Goal: Task Accomplishment & Management: Complete application form

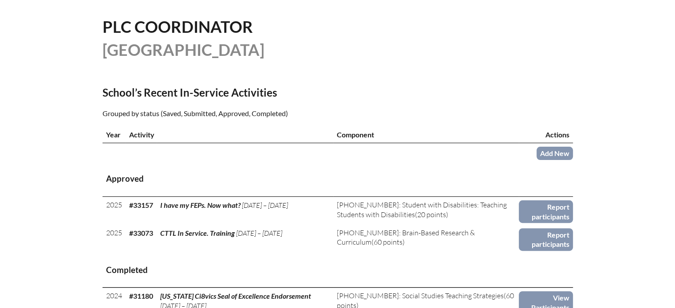
scroll to position [266, 0]
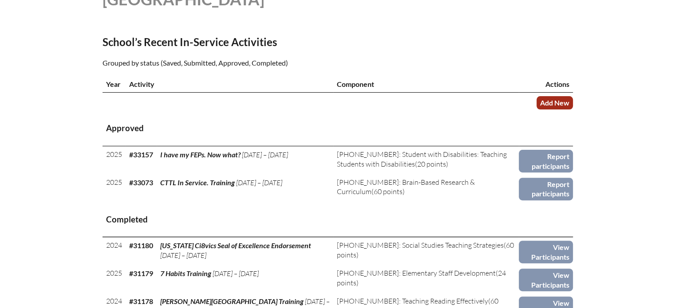
click at [543, 105] on link "Add New" at bounding box center [554, 102] width 36 height 13
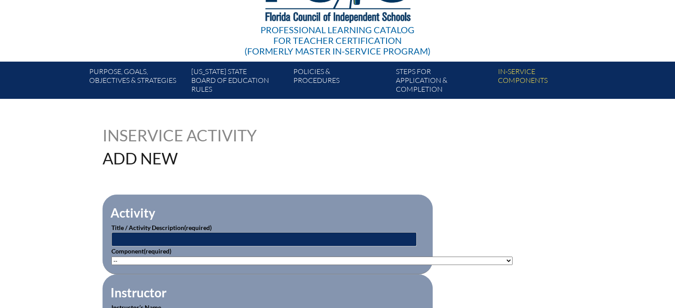
scroll to position [133, 0]
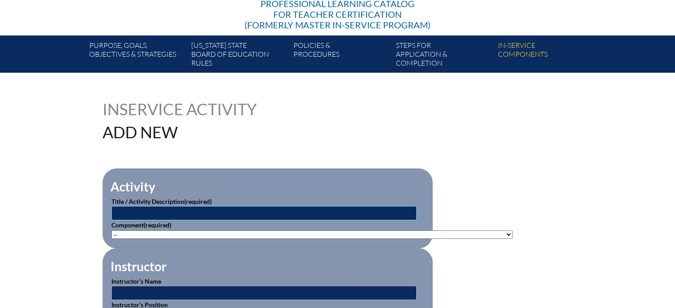
click at [187, 213] on input "text" at bounding box center [263, 213] width 305 height 14
type input "A Mindful Reset: Bringing a Mindful Routine into Your Classroom"
click at [285, 233] on select"]"] "-- 1-000-001: Appropriate Art Activities 1-000-002: Concept and Art Process for…" at bounding box center [311, 235] width 401 height 8
select select"]"] "20504"
click at [111, 231] on select"]"] "-- 1-000-001: Appropriate Art Activities 1-000-002: Concept and Art Process for…" at bounding box center [311, 235] width 401 height 8
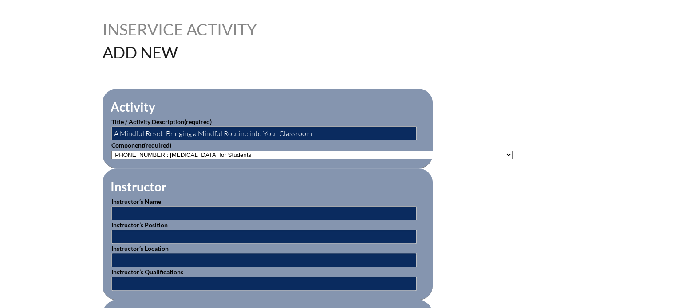
scroll to position [222, 0]
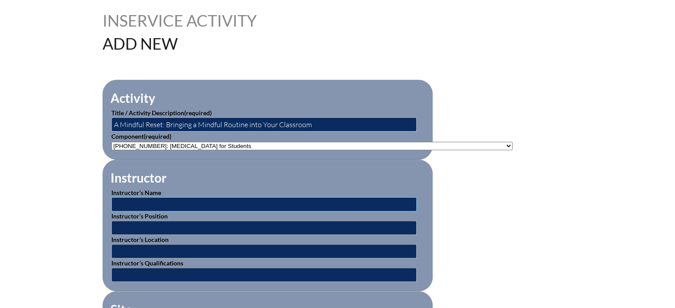
click at [140, 200] on input "text" at bounding box center [263, 204] width 305 height 14
type input "John Gatti"
click at [130, 223] on input "text" at bounding box center [263, 228] width 305 height 14
type input "Impact Studio Department Chair"
click at [121, 244] on input "text" at bounding box center [263, 251] width 305 height 14
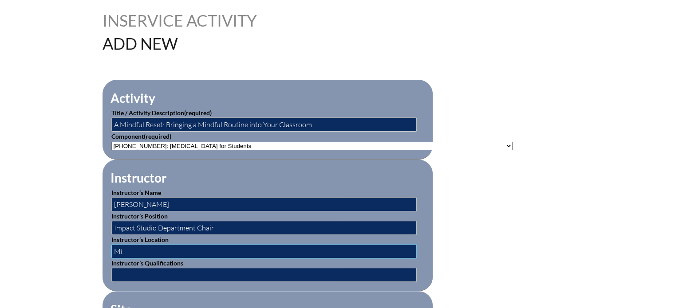
type input "M"
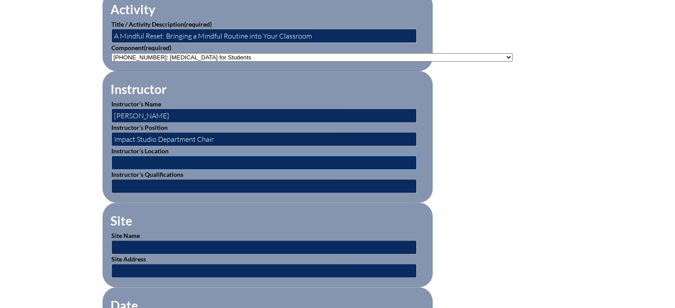
scroll to position [355, 0]
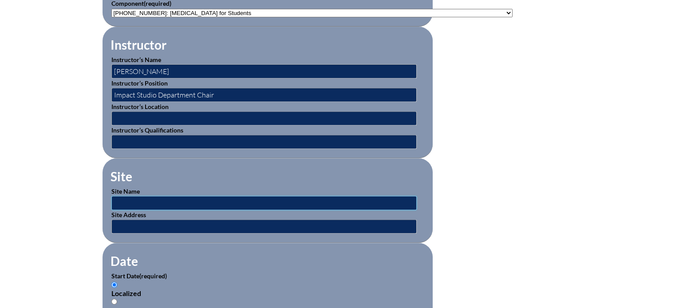
click at [123, 197] on input "text" at bounding box center [263, 203] width 305 height 14
type input "[GEOGRAPHIC_DATA]"
click at [124, 220] on input "text" at bounding box center [263, 227] width 305 height 14
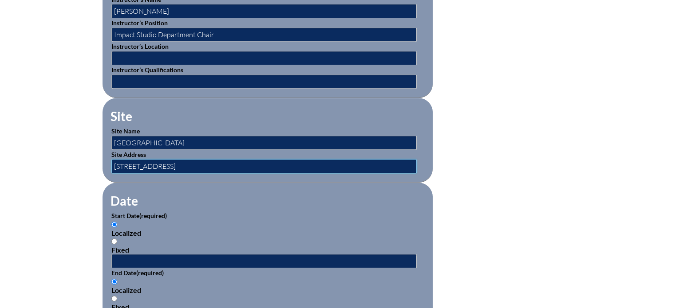
scroll to position [444, 0]
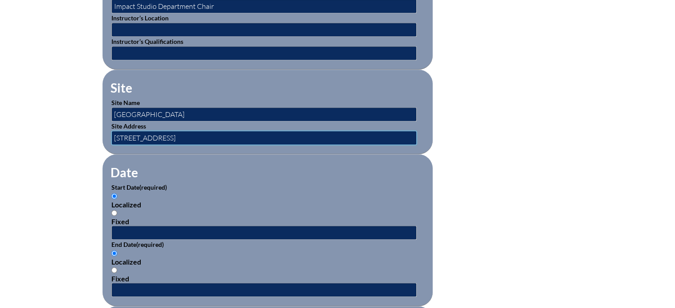
type input "[STREET_ADDRESS]"
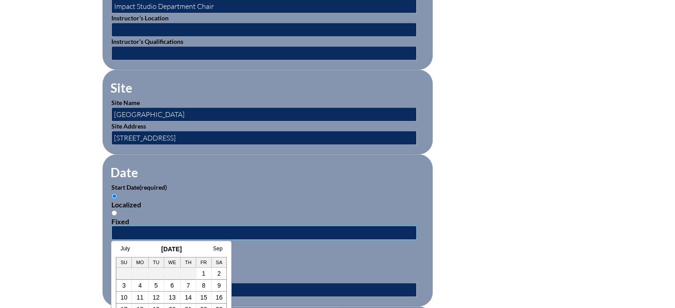
click at [140, 229] on input "text" at bounding box center [263, 233] width 305 height 14
click at [142, 289] on td "4" at bounding box center [140, 286] width 17 height 12
click at [113, 210] on input "Fixed" at bounding box center [114, 213] width 6 height 6
radio input "true"
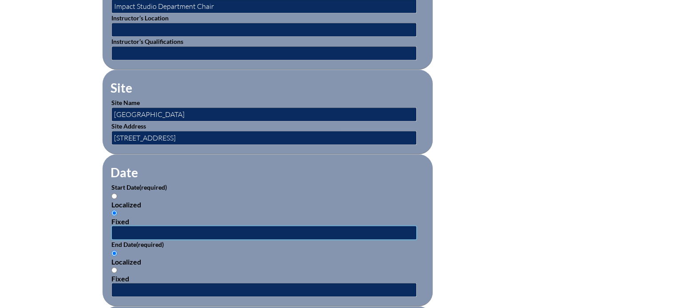
click at [127, 232] on input "text" at bounding box center [263, 233] width 305 height 14
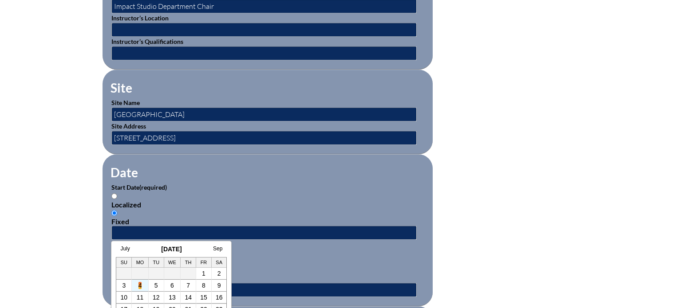
click at [141, 284] on link "4" at bounding box center [140, 285] width 4 height 7
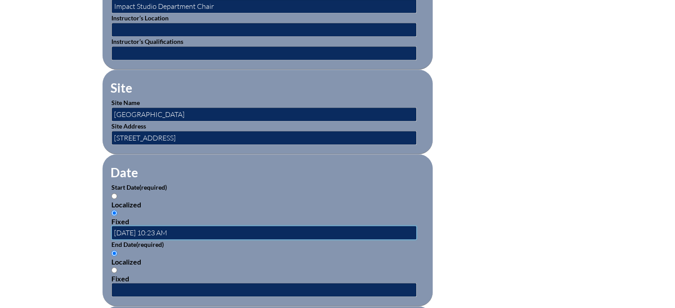
click at [185, 226] on input "2025-08-04 10:23 AM" at bounding box center [263, 233] width 305 height 14
type input "2025-08-04 2:15pm"
click at [114, 268] on input "Fixed" at bounding box center [114, 271] width 6 height 6
radio input "true"
click at [126, 285] on input "text" at bounding box center [263, 290] width 305 height 14
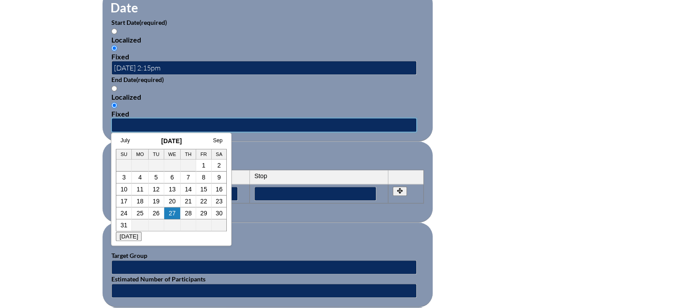
scroll to position [621, 0]
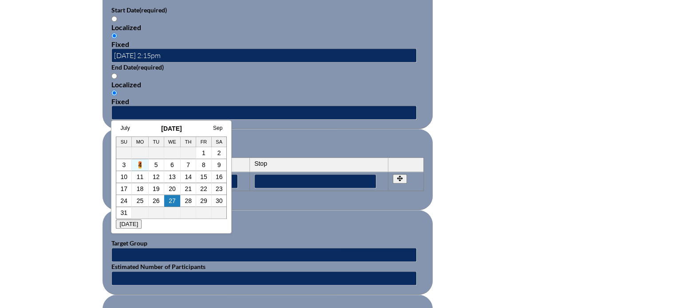
click at [140, 166] on link "4" at bounding box center [140, 165] width 4 height 7
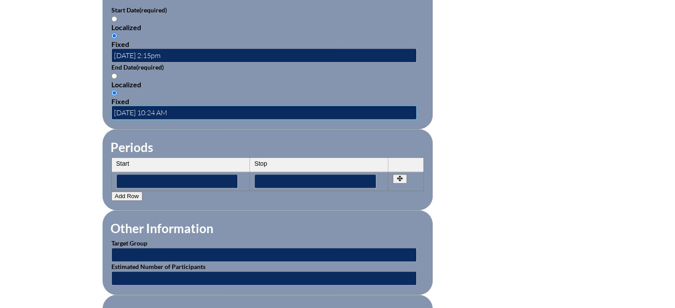
click at [189, 107] on input "2025-08-04 10:24 AM" at bounding box center [263, 113] width 305 height 14
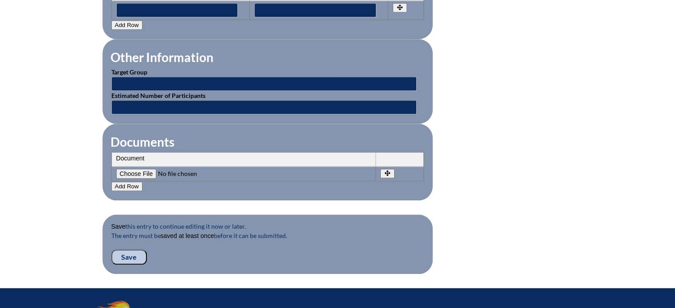
scroll to position [799, 0]
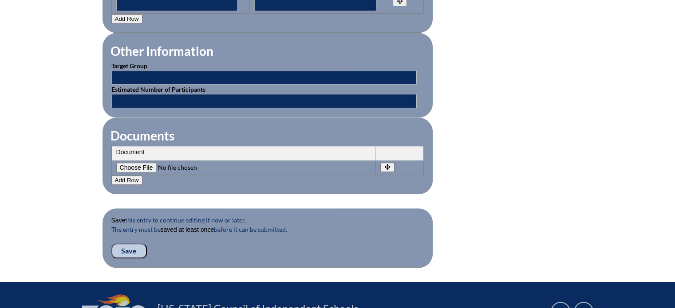
type input "2025-08-04 2:45pm"
click at [129, 244] on input "Save" at bounding box center [128, 251] width 35 height 15
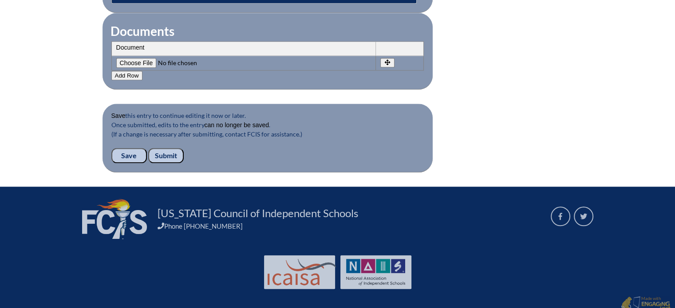
scroll to position [935, 0]
click at [161, 150] on input "Submit" at bounding box center [165, 155] width 35 height 15
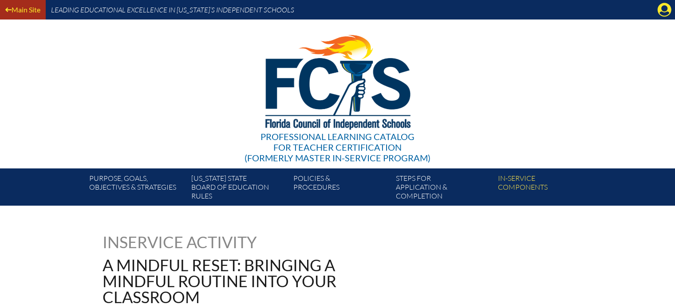
click at [19, 10] on link "Main Site" at bounding box center [23, 10] width 42 height 12
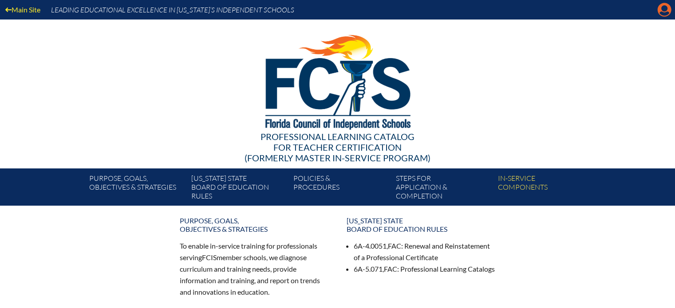
click at [664, 9] on icon "Manage account" at bounding box center [664, 10] width 14 height 14
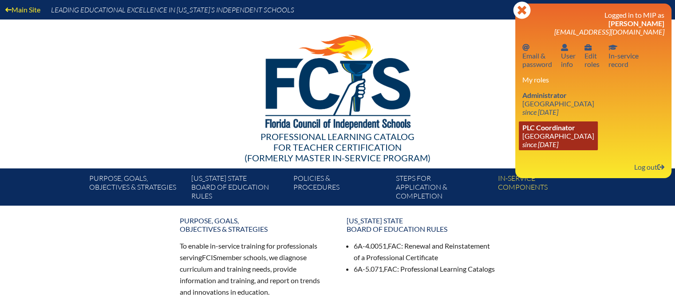
click at [545, 130] on span "PLC Coordinator" at bounding box center [548, 127] width 53 height 8
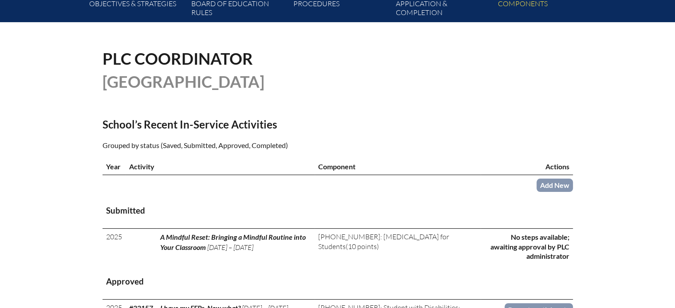
scroll to position [222, 0]
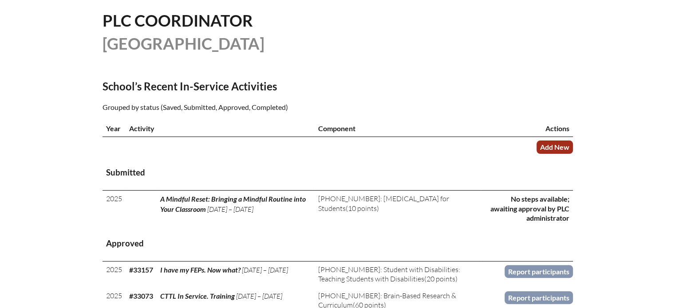
click at [547, 143] on link "Add New" at bounding box center [554, 147] width 36 height 13
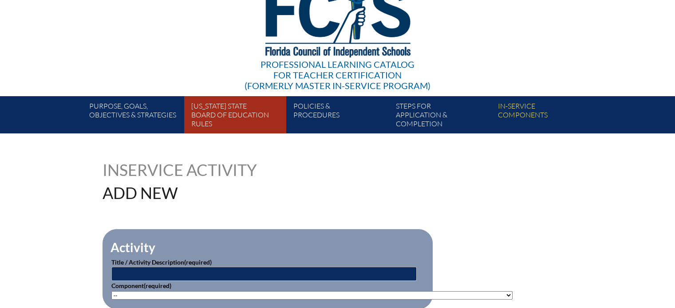
scroll to position [133, 0]
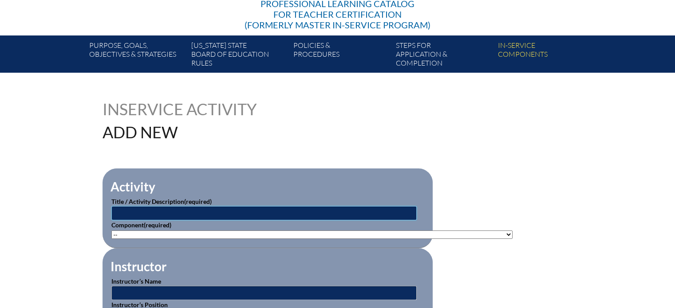
click at [240, 211] on input "text" at bounding box center [263, 213] width 305 height 14
type input "Accommodations? Tell me more!"
click at [181, 233] on select"]"] "-- 1-000-001: Appropriate Art Activities 1-000-002: Concept and Art Process for…" at bounding box center [311, 235] width 401 height 8
select select"]"] "136667"
click at [111, 231] on select"]"] "-- 1-000-001: Appropriate Art Activities 1-000-002: Concept and Art Process for…" at bounding box center [311, 235] width 401 height 8
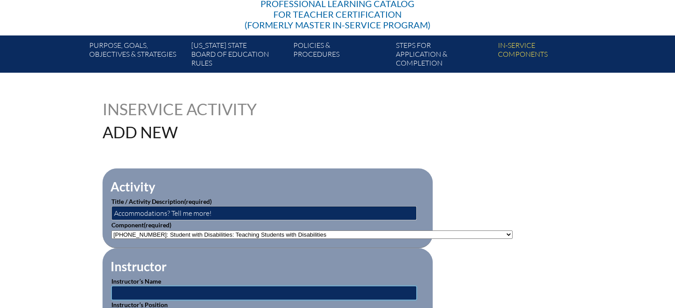
click at [142, 291] on input "text" at bounding box center [263, 293] width 305 height 14
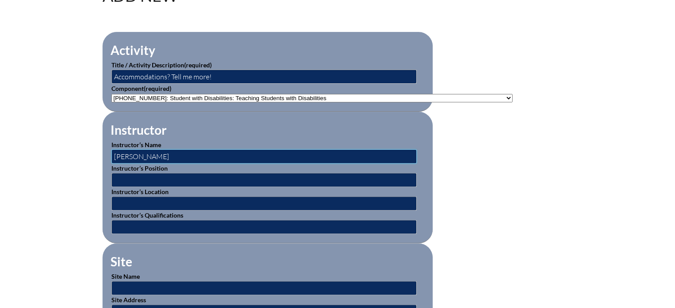
scroll to position [311, 0]
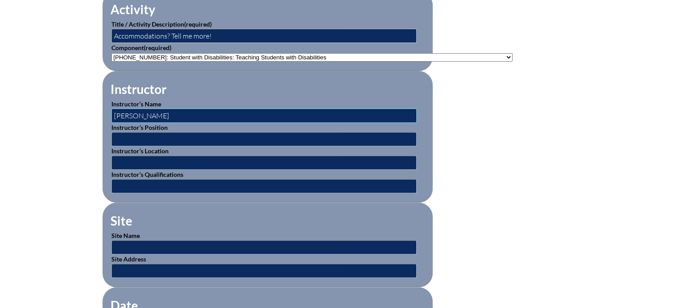
type input "Crystal Doyle"
click at [130, 133] on input "text" at bounding box center [263, 139] width 305 height 14
type input "Coordinator of Learning & Cognitive Growth"
click at [128, 247] on input "text" at bounding box center [263, 247] width 305 height 14
type input "[GEOGRAPHIC_DATA]"
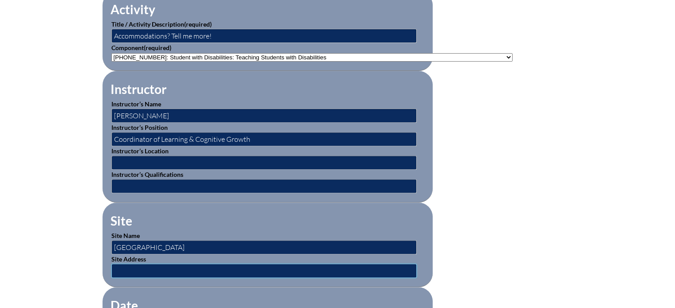
click at [141, 266] on input "text" at bounding box center [263, 271] width 305 height 14
type input "601 NE 107th Street, Miami, FL 33161"
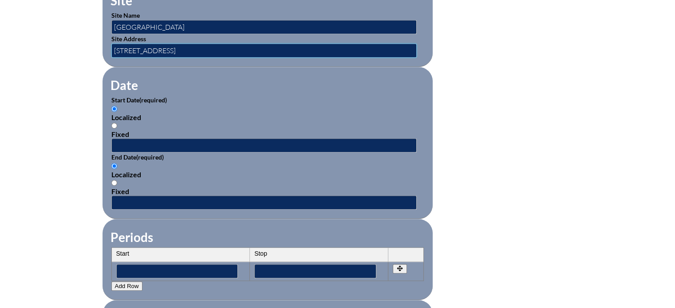
scroll to position [532, 0]
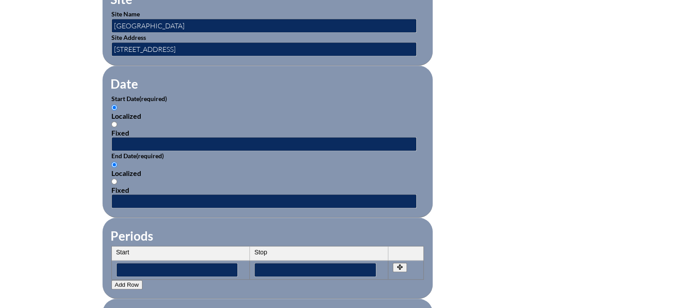
click at [113, 122] on input "Fixed" at bounding box center [114, 125] width 6 height 6
radio input "true"
click at [121, 137] on input "text" at bounding box center [263, 144] width 305 height 14
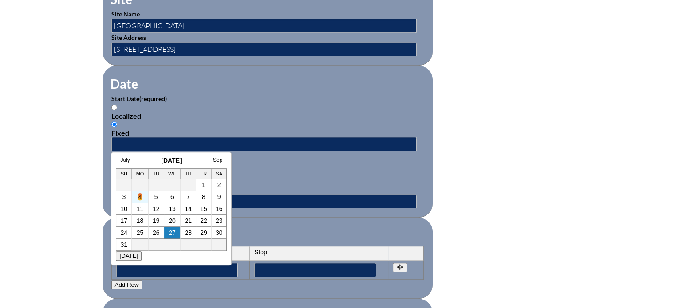
click at [140, 200] on link "4" at bounding box center [140, 196] width 4 height 7
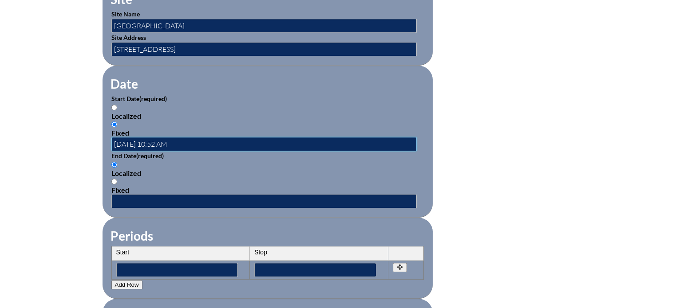
click at [188, 137] on input "2025-08-04 10:52 AM" at bounding box center [263, 144] width 305 height 14
type input "2025-08-04 2:15pm"
click at [115, 179] on input "Fixed" at bounding box center [114, 182] width 6 height 6
radio input "true"
click at [115, 194] on input "text" at bounding box center [263, 201] width 305 height 14
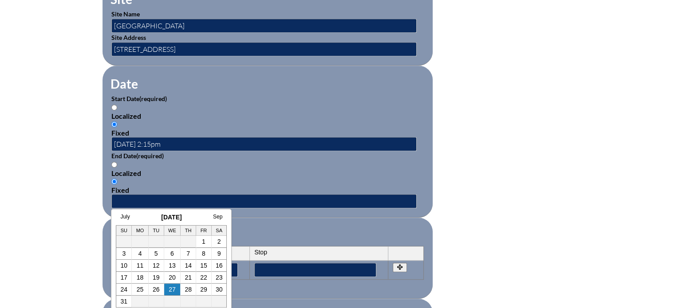
click at [138, 254] on link "4" at bounding box center [140, 253] width 4 height 7
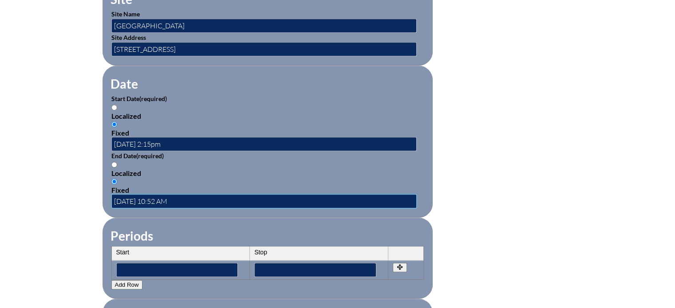
click at [194, 197] on input "2025-08-04 10:52 AM" at bounding box center [263, 201] width 305 height 14
type input "2025-08-04 3:15pm"
click at [222, 210] on fieldset "Date Start Date (required) Localized Fixed 2025-08-04 2:15pm End Date (required…" at bounding box center [267, 142] width 330 height 152
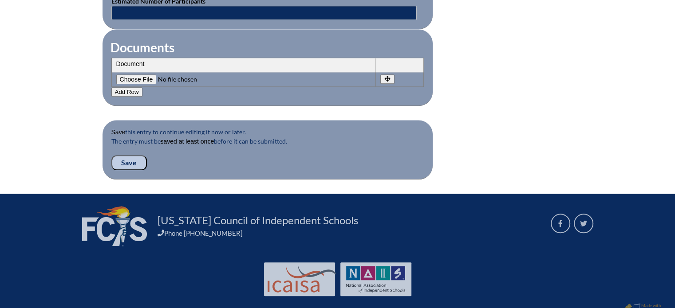
scroll to position [887, 0]
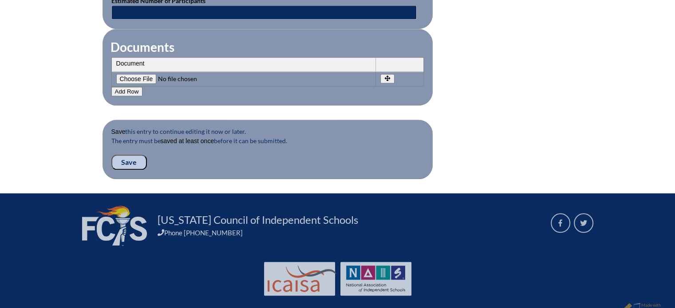
click at [127, 155] on input "Save" at bounding box center [128, 162] width 35 height 15
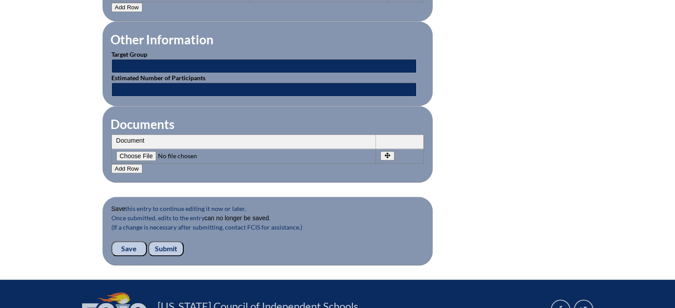
scroll to position [843, 0]
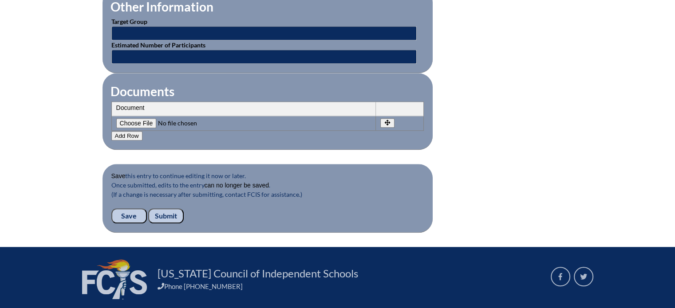
click at [167, 209] on input "Submit" at bounding box center [165, 216] width 35 height 15
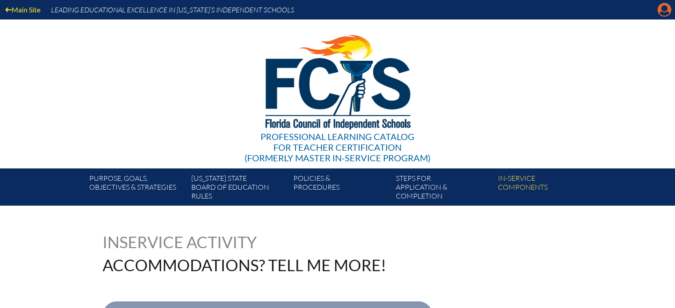
click at [662, 12] on icon at bounding box center [665, 10] width 14 height 14
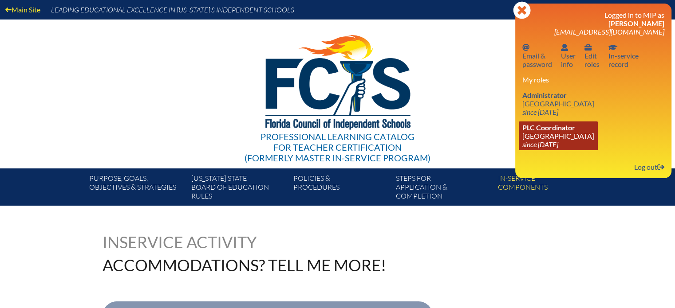
click at [543, 132] on span "PLC Coordinator" at bounding box center [548, 127] width 53 height 8
